Goal: Information Seeking & Learning: Learn about a topic

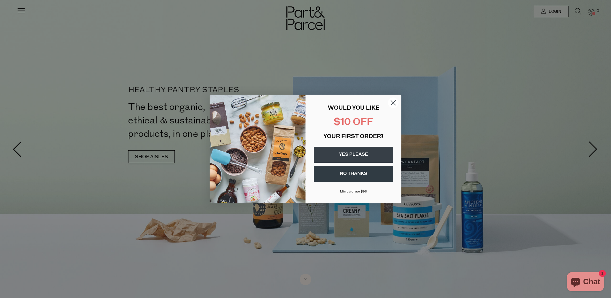
click at [395, 101] on icon "Close dialog" at bounding box center [393, 103] width 4 height 4
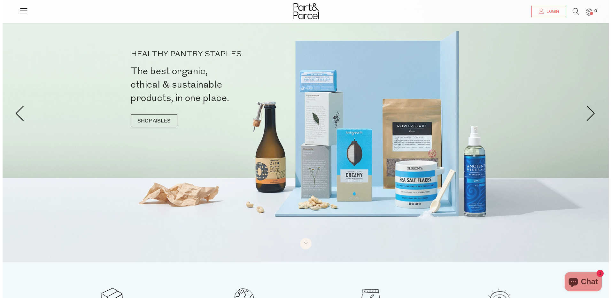
scroll to position [32, 0]
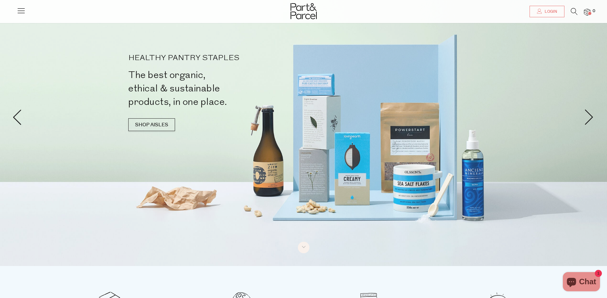
click at [22, 12] on icon at bounding box center [21, 10] width 9 height 9
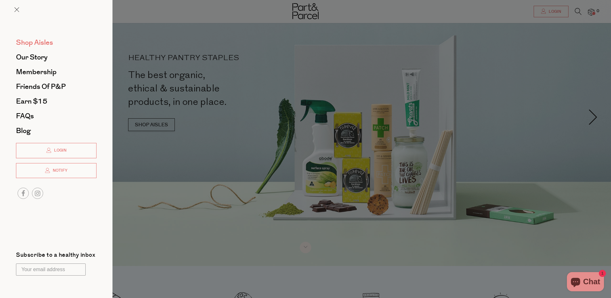
click at [30, 43] on span "Shop Aisles" at bounding box center [34, 42] width 37 height 10
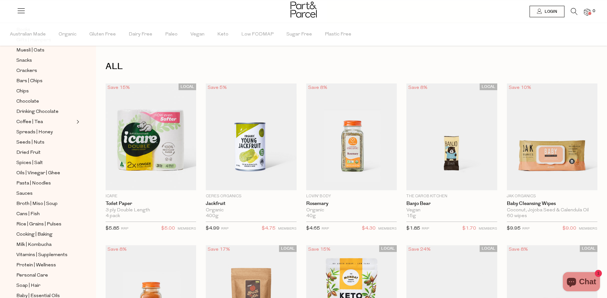
scroll to position [128, 0]
click at [26, 169] on span "Broth | Miso | Soup" at bounding box center [36, 173] width 41 height 8
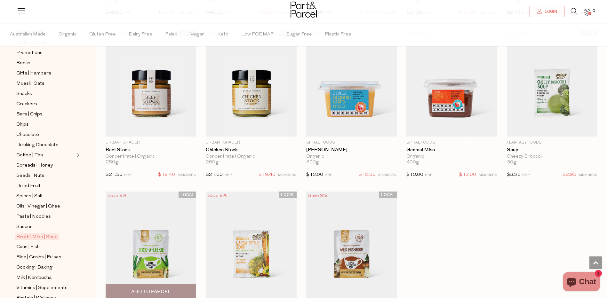
scroll to position [831, 0]
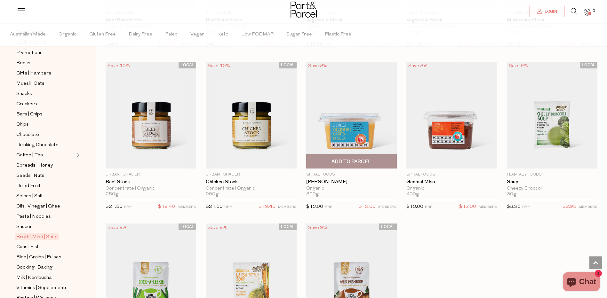
click at [353, 123] on img at bounding box center [351, 115] width 90 height 107
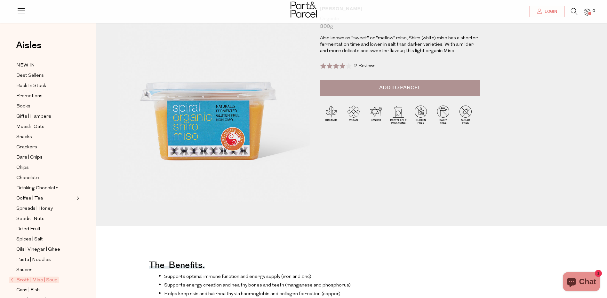
scroll to position [32, 0]
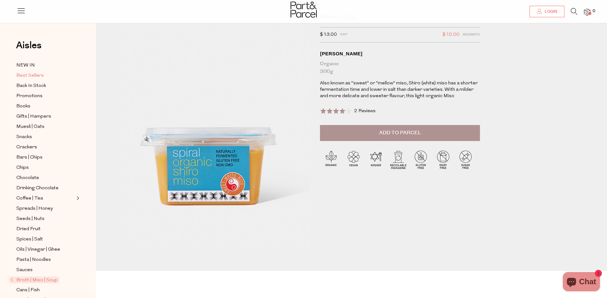
click at [27, 74] on span "Best Sellers" at bounding box center [29, 76] width 27 height 8
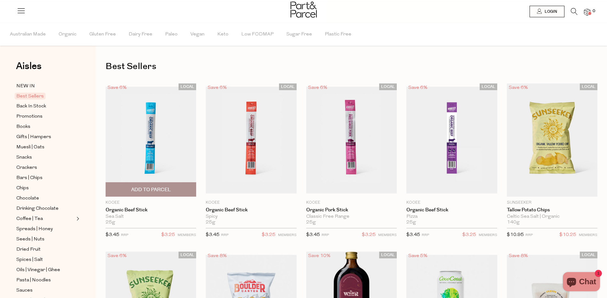
click at [155, 142] on img at bounding box center [151, 140] width 90 height 107
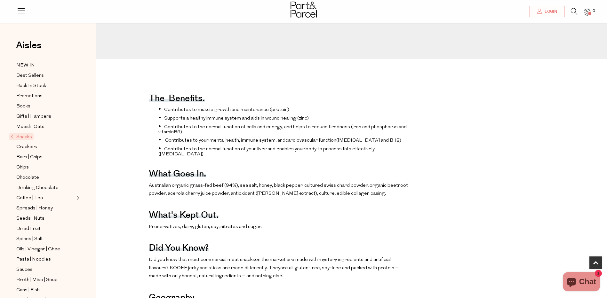
scroll to position [256, 0]
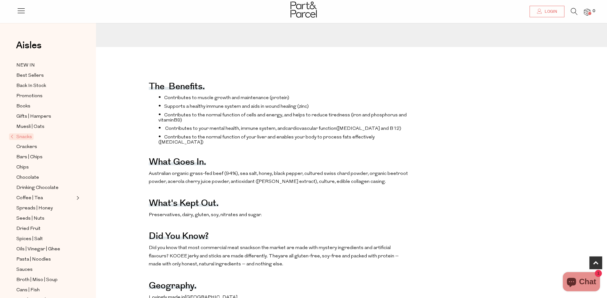
click at [513, 209] on div "The benefits. Contributes to muscle growth and maintenance (protein) Supports a…" at bounding box center [356, 264] width 511 height 391
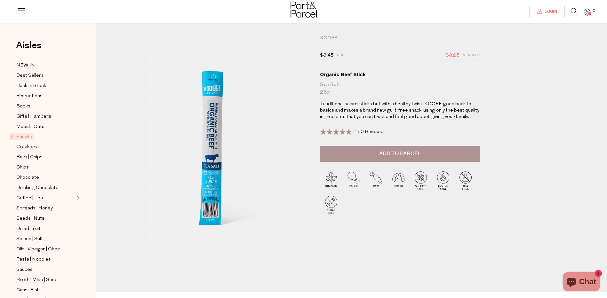
scroll to position [0, 0]
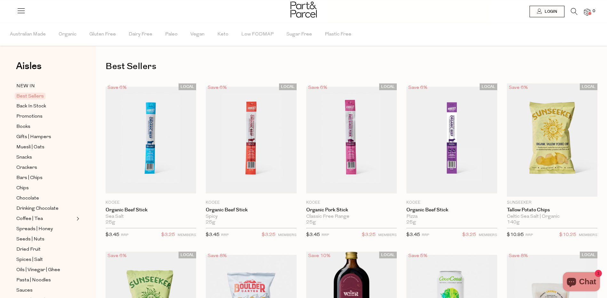
click at [570, 11] on icon at bounding box center [573, 11] width 7 height 7
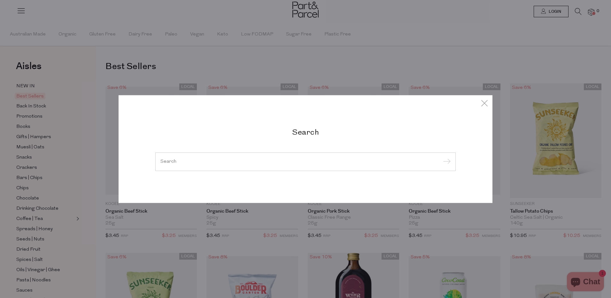
click at [226, 159] on input "search" at bounding box center [305, 161] width 290 height 5
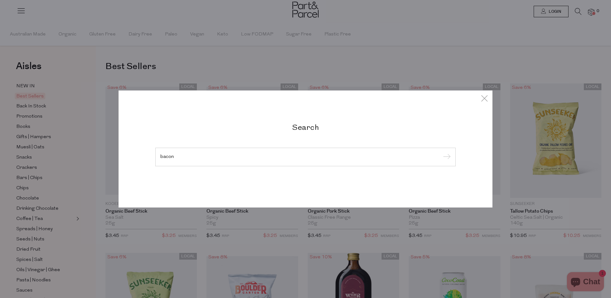
type input "bacon"
click at [441, 153] on input "submit" at bounding box center [446, 158] width 10 height 10
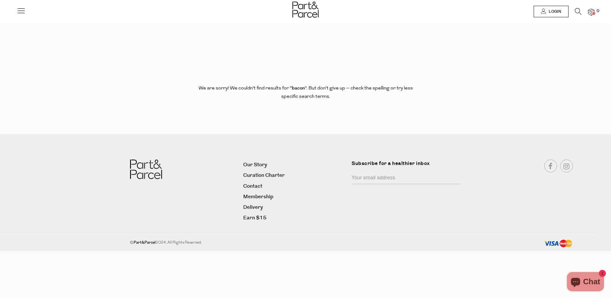
click at [21, 10] on icon at bounding box center [21, 10] width 9 height 9
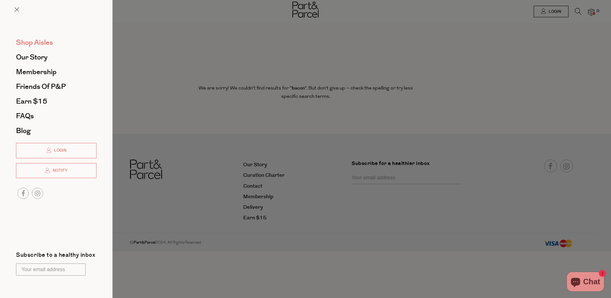
click at [27, 41] on span "Shop Aisles" at bounding box center [34, 42] width 37 height 10
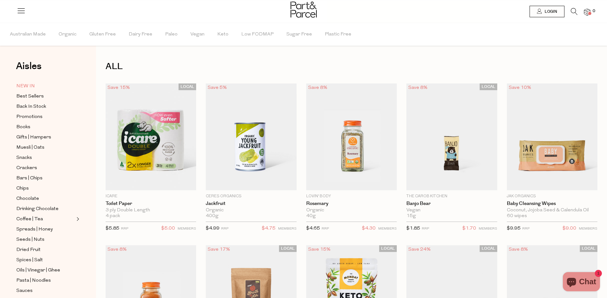
click at [27, 86] on span "NEW IN" at bounding box center [25, 86] width 19 height 8
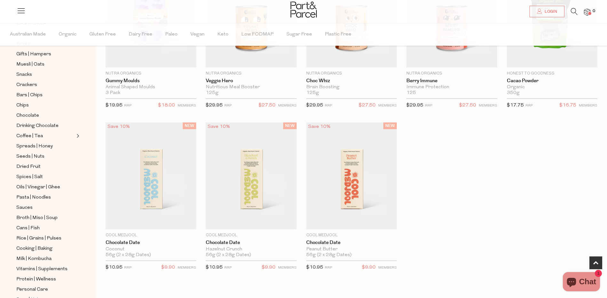
scroll to position [352, 0]
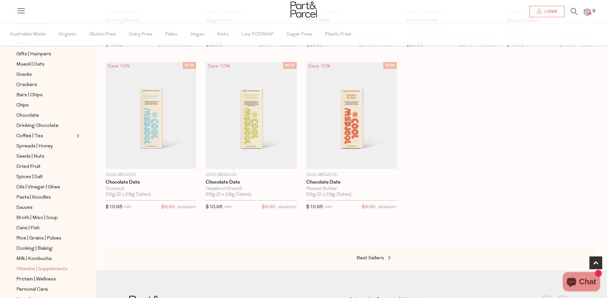
click at [47, 265] on span "Vitamins | Supplements" at bounding box center [41, 269] width 51 height 8
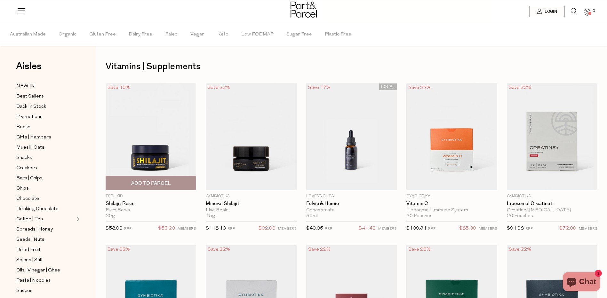
click at [159, 151] on img at bounding box center [151, 136] width 90 height 107
click at [217, 35] on span "Keto" at bounding box center [222, 34] width 11 height 22
click at [216, 34] on span "Keto" at bounding box center [222, 34] width 14 height 7
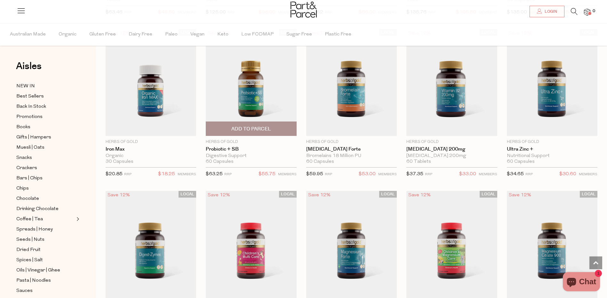
scroll to position [544, 0]
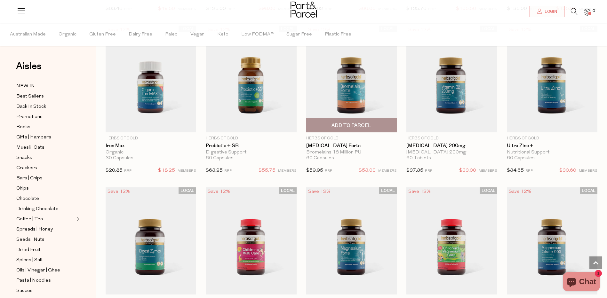
click at [355, 86] on img at bounding box center [351, 79] width 90 height 107
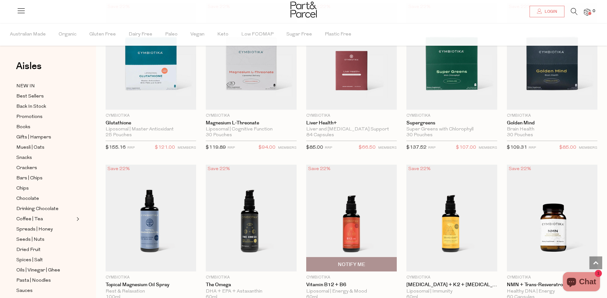
scroll to position [320, 0]
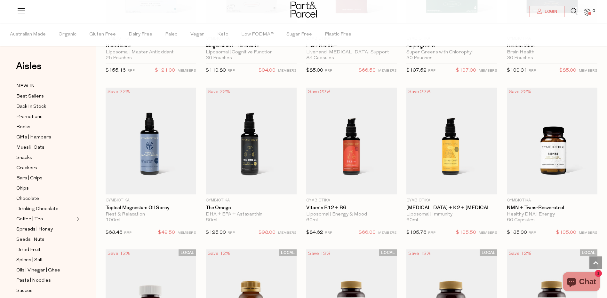
drag, startPoint x: 574, startPoint y: 10, endPoint x: 570, endPoint y: 10, distance: 3.8
click at [574, 10] on icon at bounding box center [573, 11] width 7 height 7
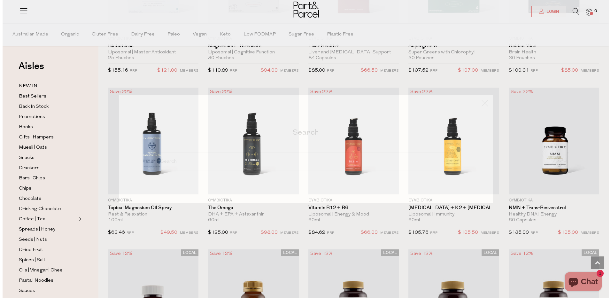
scroll to position [321, 0]
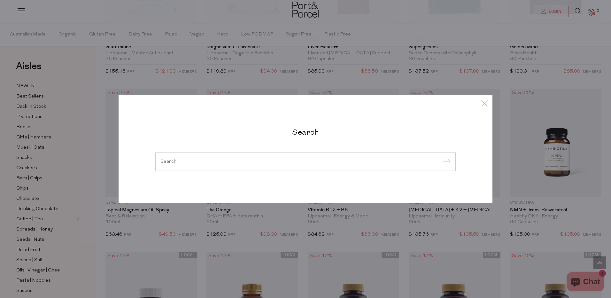
click at [201, 159] on input "search" at bounding box center [305, 161] width 290 height 5
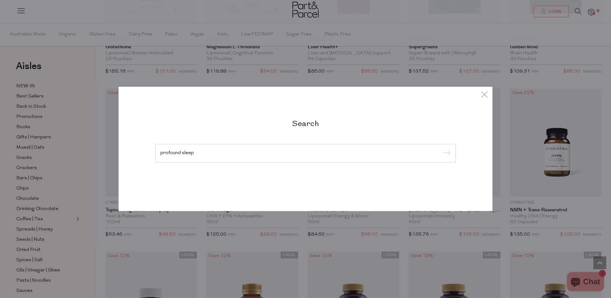
type input "profound sleep"
click at [441, 149] on input "submit" at bounding box center [446, 154] width 10 height 10
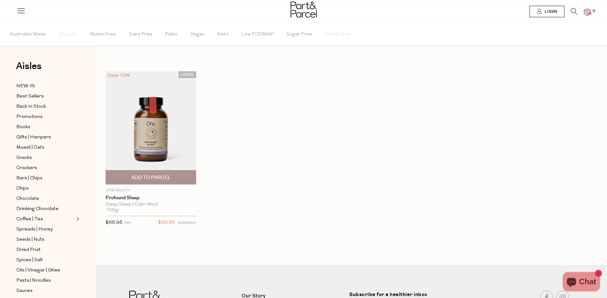
click at [144, 143] on img at bounding box center [151, 127] width 90 height 113
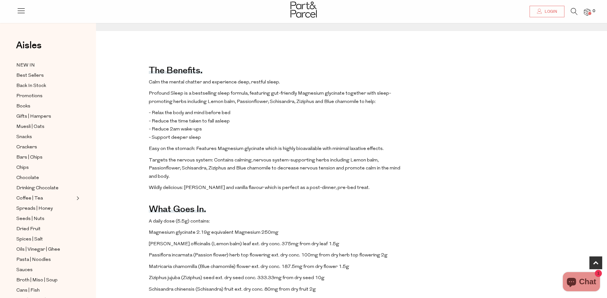
scroll to position [288, 0]
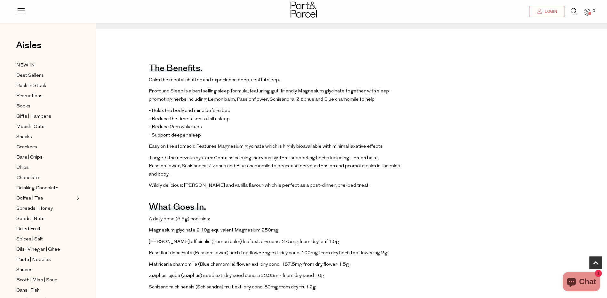
click at [465, 189] on div "The benefits. Calm the mental chatter and experience deep, restful sleep. Profo…" at bounding box center [356, 266] width 511 height 431
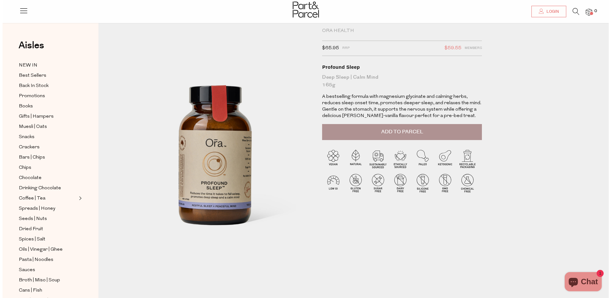
scroll to position [0, 0]
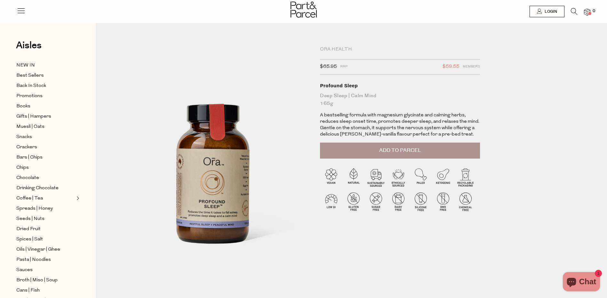
drag, startPoint x: 574, startPoint y: 11, endPoint x: 553, endPoint y: 11, distance: 21.1
click at [574, 11] on icon at bounding box center [573, 11] width 7 height 7
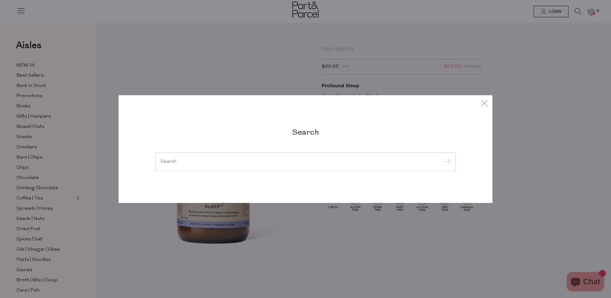
click at [185, 163] on input "search" at bounding box center [305, 161] width 290 height 5
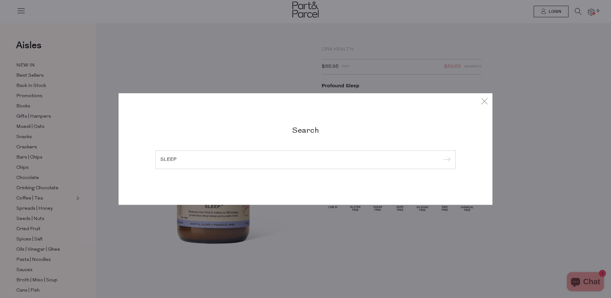
type input "SLEEP"
click at [441, 155] on input "submit" at bounding box center [446, 160] width 10 height 10
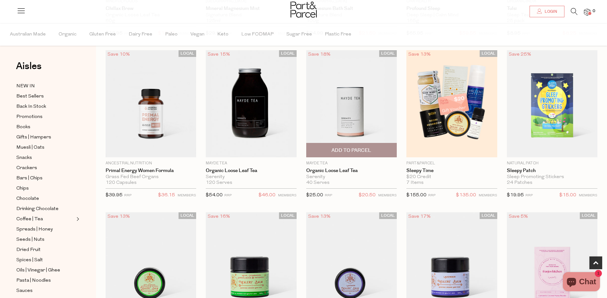
scroll to position [192, 0]
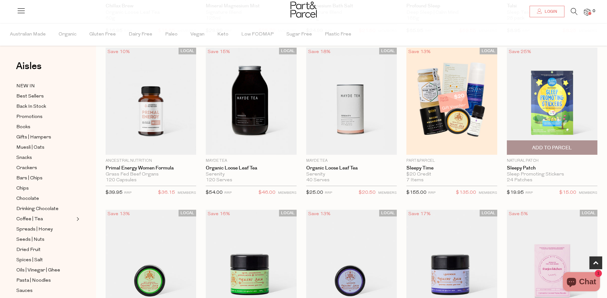
click at [560, 92] on img at bounding box center [551, 101] width 90 height 107
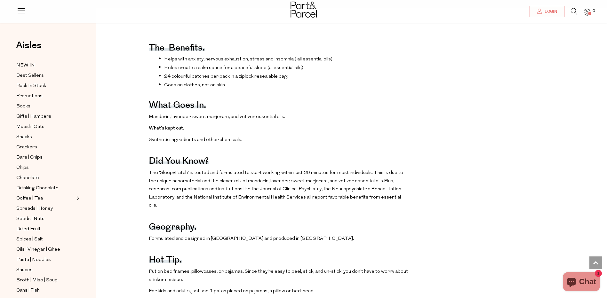
scroll to position [288, 0]
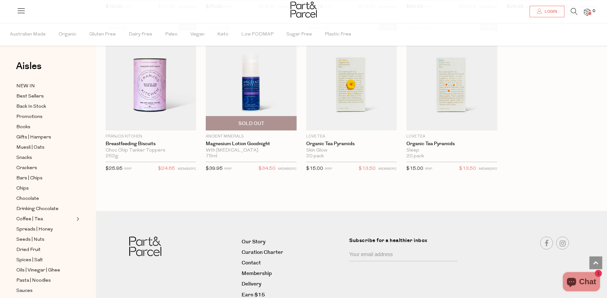
scroll to position [544, 0]
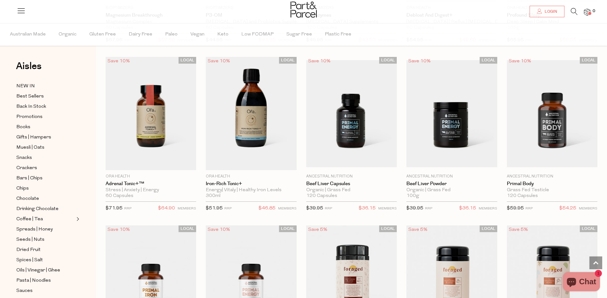
scroll to position [1024, 0]
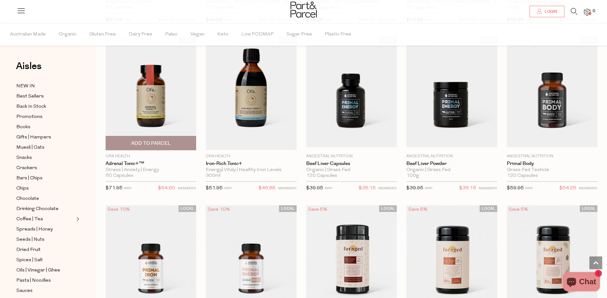
click at [148, 93] on img at bounding box center [151, 93] width 90 height 113
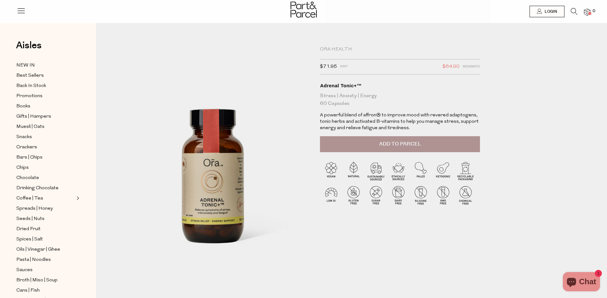
click at [312, 250] on div at bounding box center [212, 179] width 205 height 274
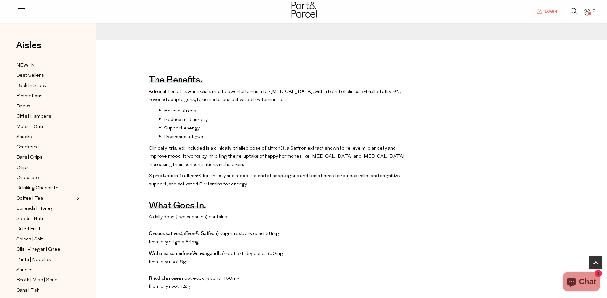
scroll to position [288, 0]
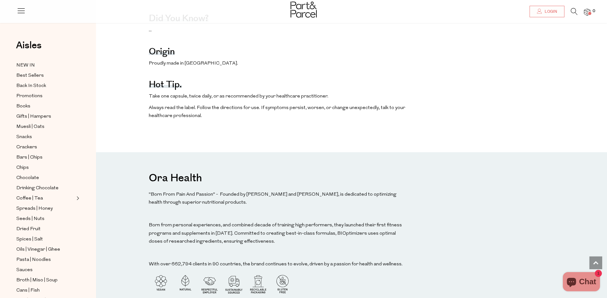
scroll to position [799, 0]
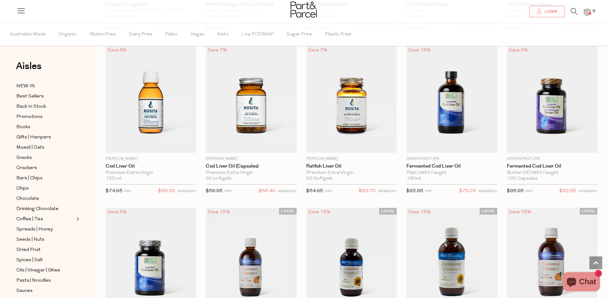
scroll to position [1408, 0]
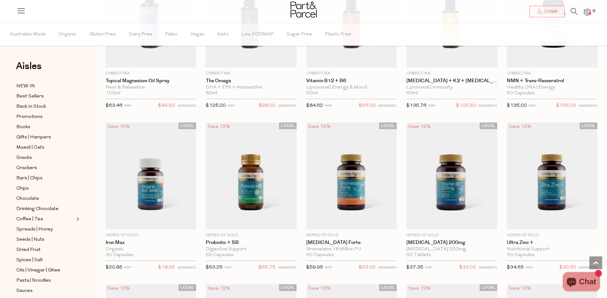
scroll to position [289, 0]
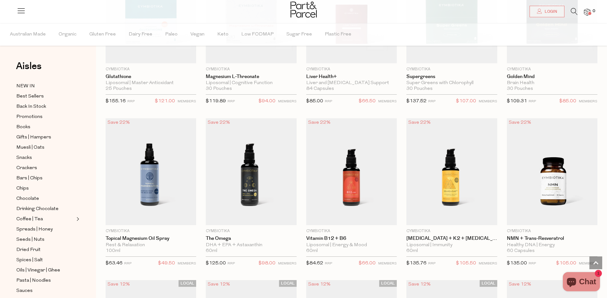
click at [573, 10] on icon at bounding box center [573, 11] width 7 height 7
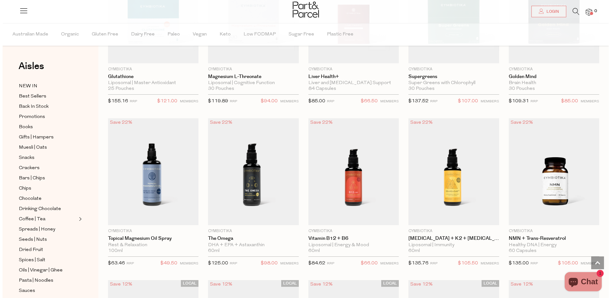
scroll to position [290, 0]
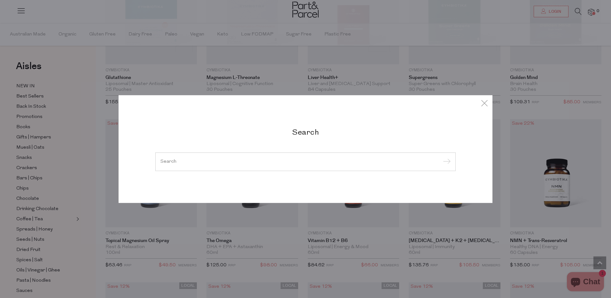
click at [271, 156] on div at bounding box center [305, 162] width 301 height 19
click at [266, 161] on input "search" at bounding box center [305, 161] width 290 height 5
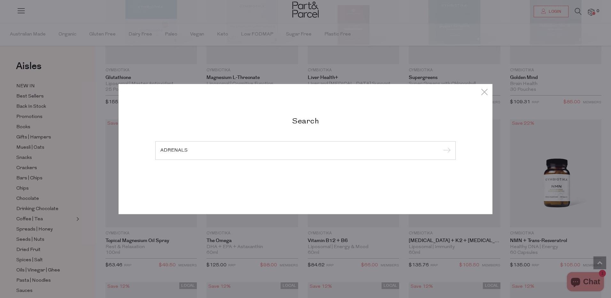
type input "ADRENALS"
click at [441, 146] on input "submit" at bounding box center [446, 151] width 10 height 10
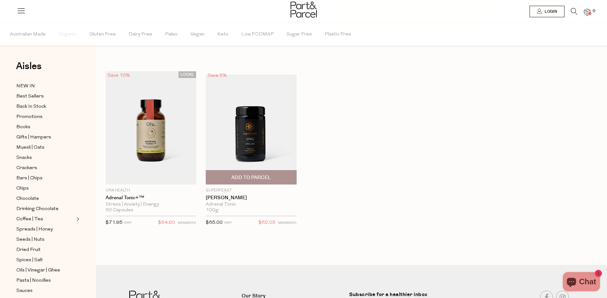
click at [235, 119] on img at bounding box center [251, 127] width 90 height 107
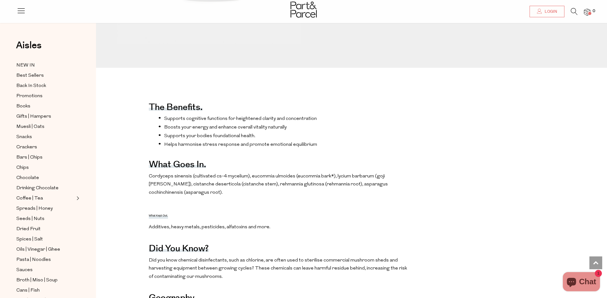
scroll to position [224, 0]
